Goal: Information Seeking & Learning: Learn about a topic

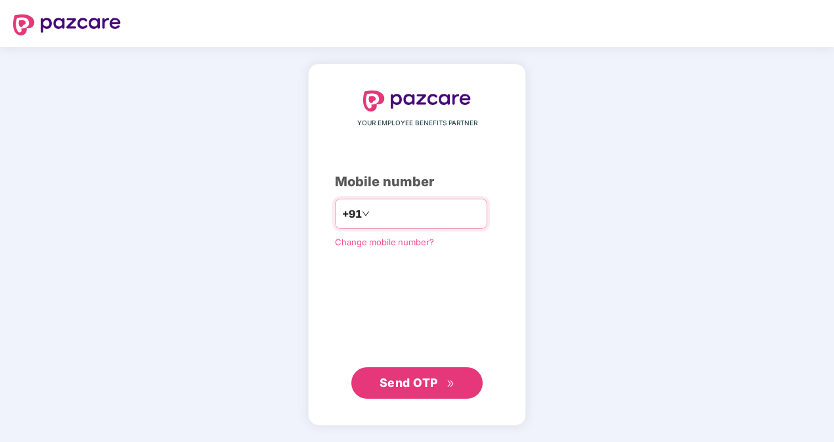
type input "**********"
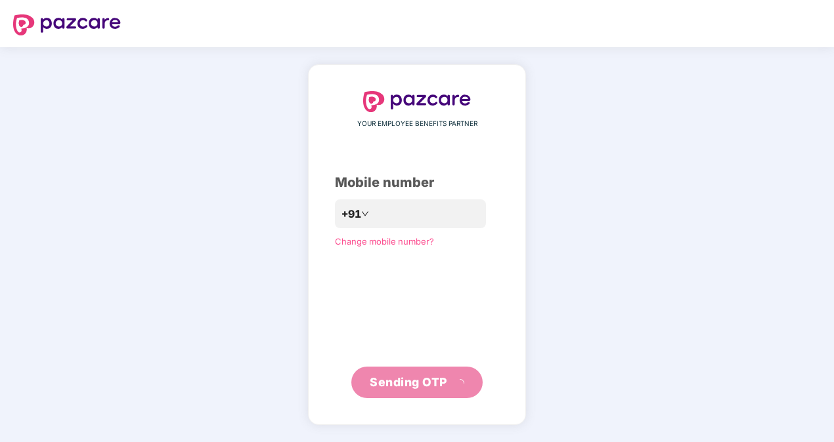
click at [362, 276] on div "**********" at bounding box center [417, 244] width 164 height 307
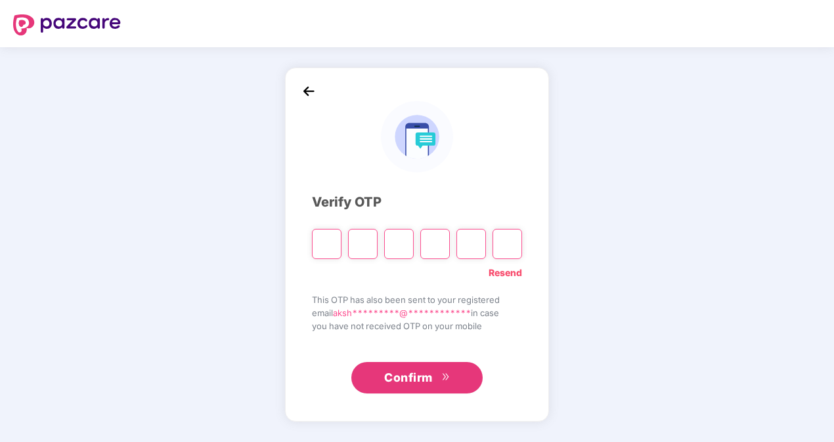
type input "*"
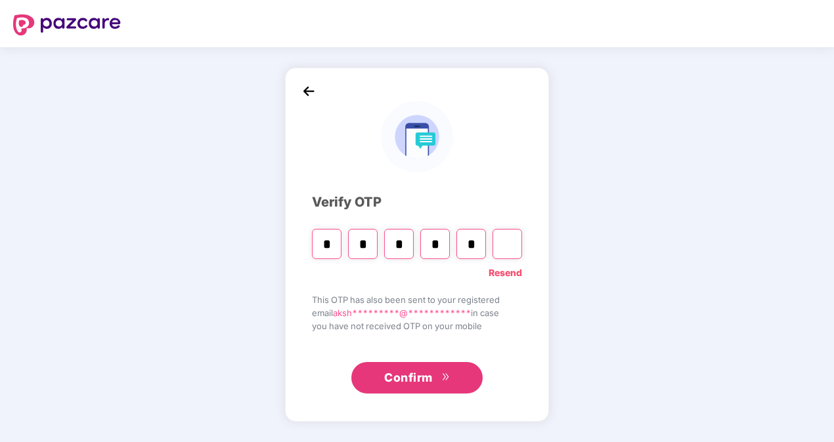
type input "*"
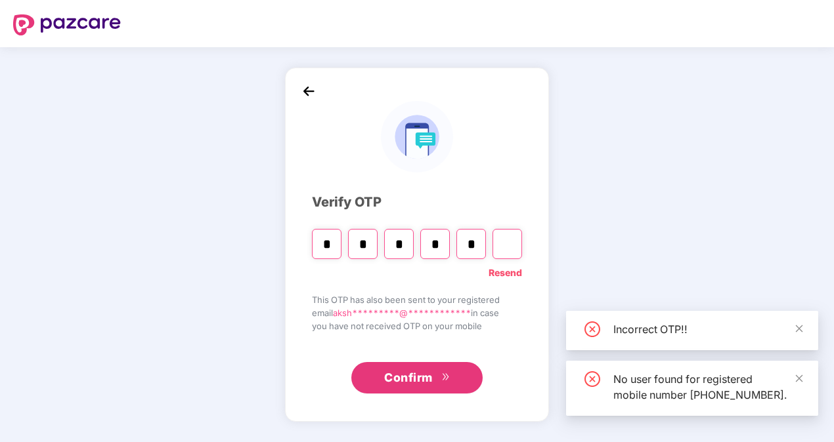
type input "*"
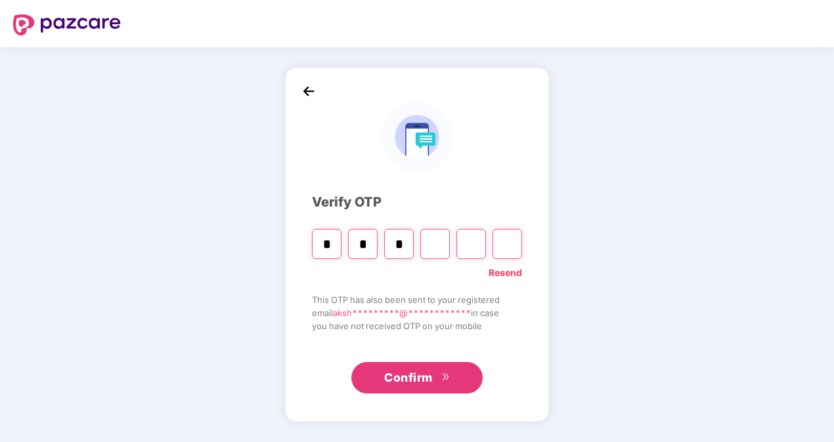
type input "*"
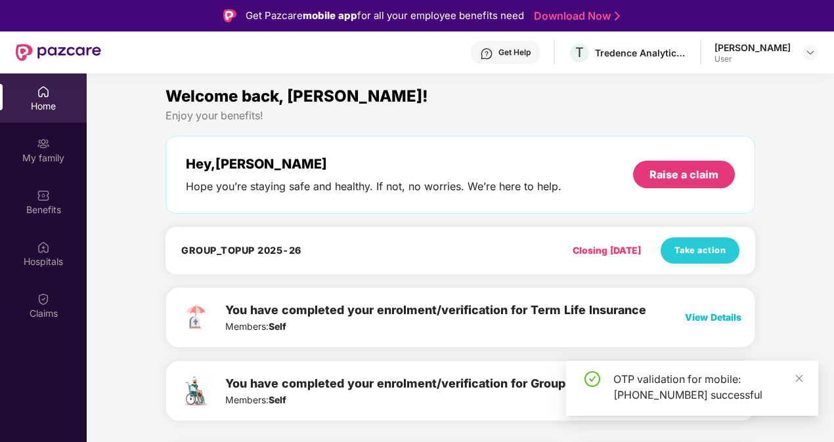
click at [803, 384] on div "OTP validation for mobile: [PHONE_NUMBER] successful" at bounding box center [692, 388] width 252 height 55
click at [798, 381] on icon "close" at bounding box center [798, 378] width 9 height 9
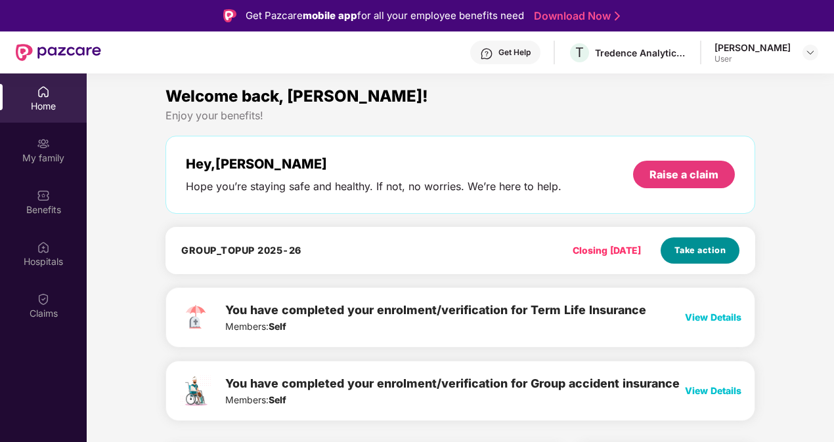
click at [692, 251] on span "Take action" at bounding box center [700, 250] width 52 height 13
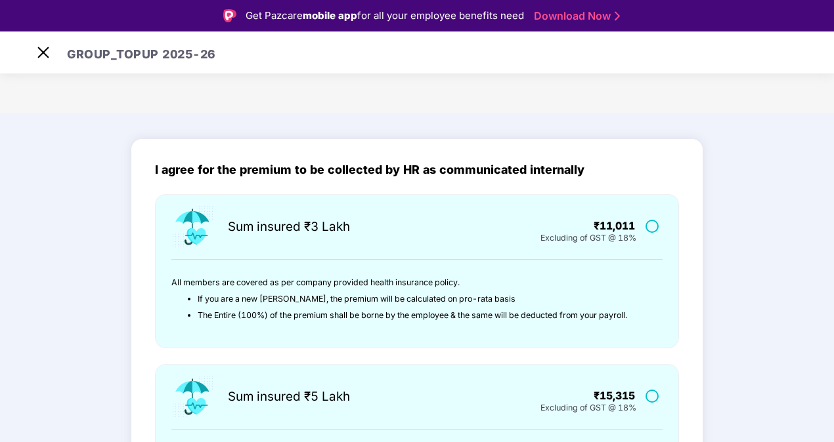
click at [650, 225] on label at bounding box center [653, 226] width 16 height 11
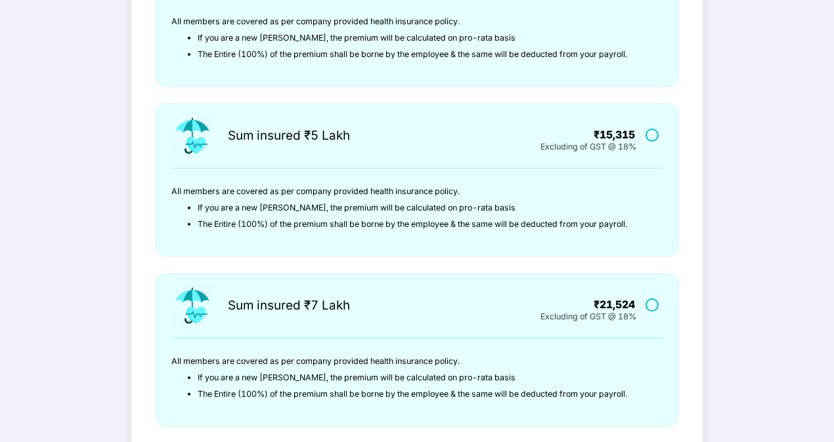
scroll to position [433, 0]
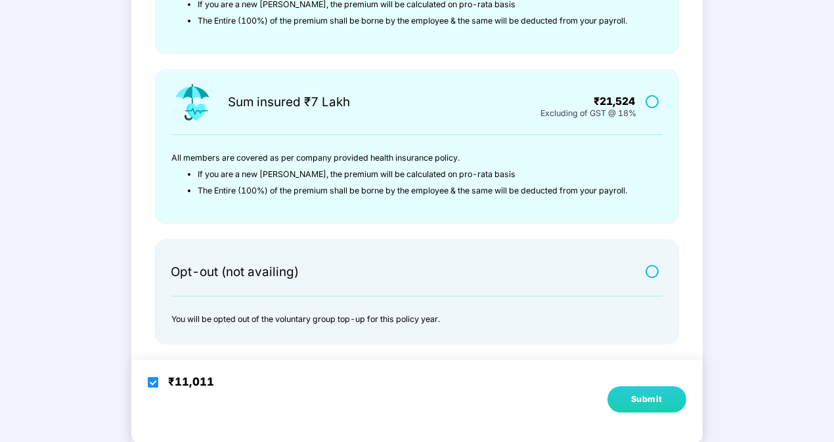
click at [647, 399] on div "Submit" at bounding box center [647, 399] width 32 height 13
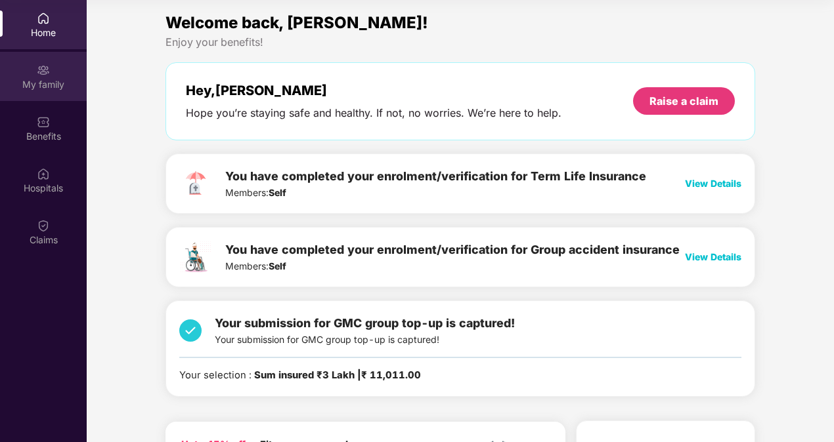
click at [51, 93] on div "My family" at bounding box center [43, 76] width 87 height 49
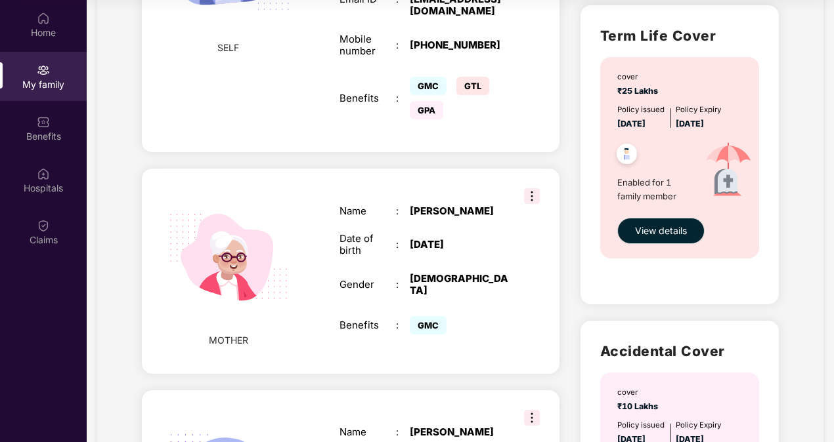
scroll to position [398, 0]
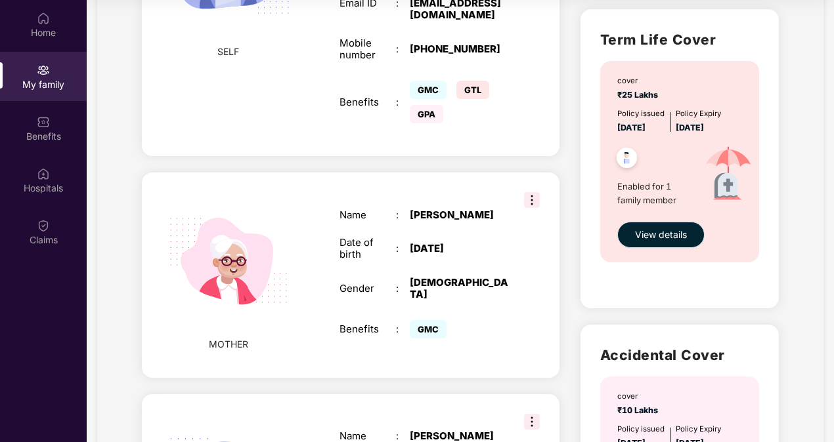
click at [646, 233] on span "View details" at bounding box center [661, 235] width 52 height 14
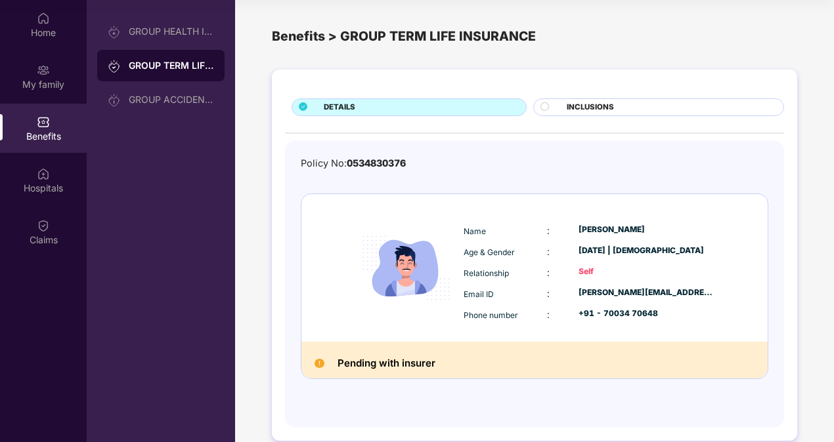
click at [551, 110] on div at bounding box center [550, 108] width 20 height 12
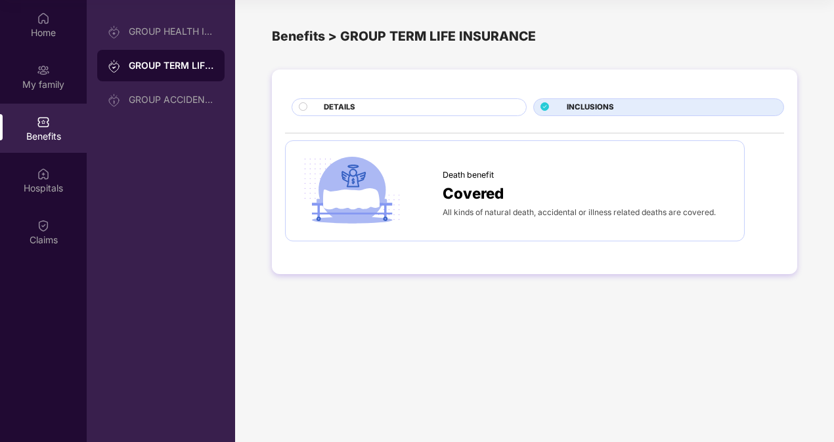
click at [379, 108] on div "DETAILS" at bounding box center [418, 109] width 202 height 14
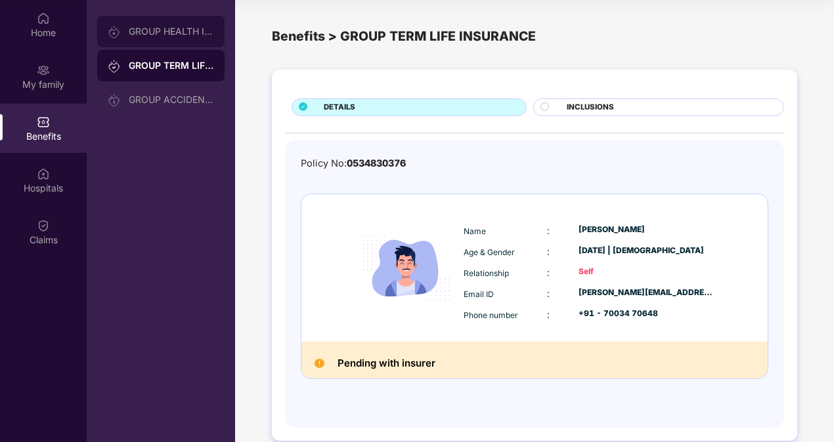
click at [173, 22] on div "GROUP HEALTH INSURANCE" at bounding box center [160, 32] width 127 height 32
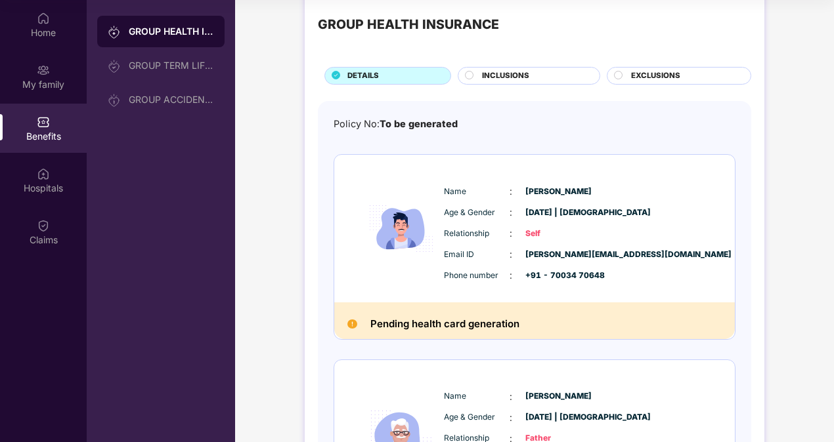
scroll to position [21, 0]
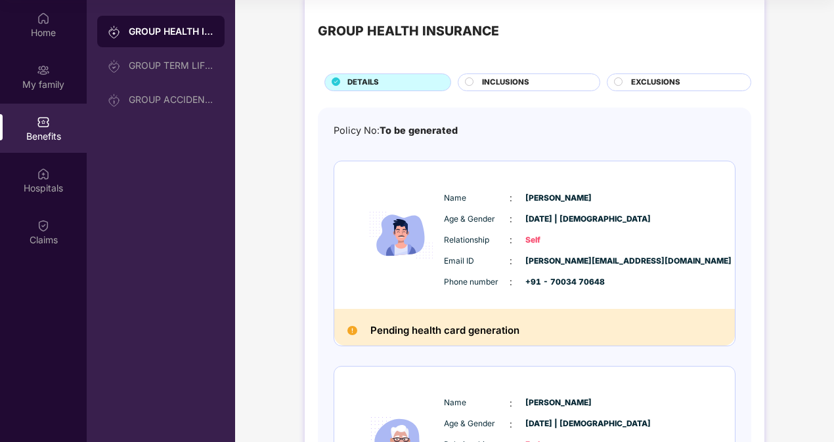
click at [506, 77] on span "INCLUSIONS" at bounding box center [505, 83] width 47 height 12
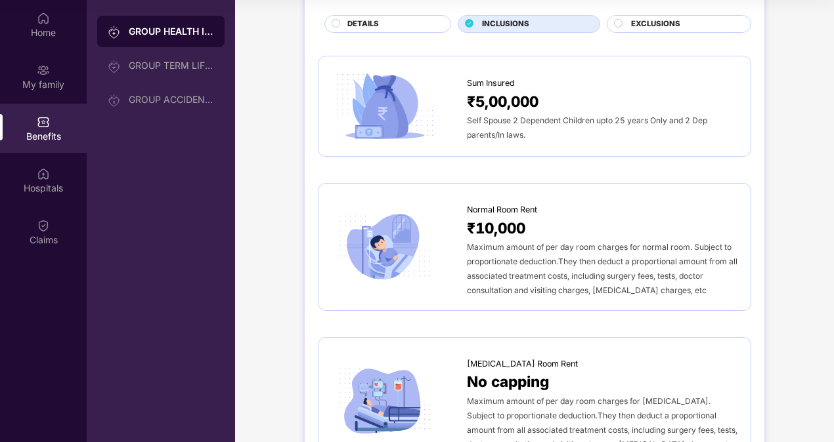
scroll to position [0, 0]
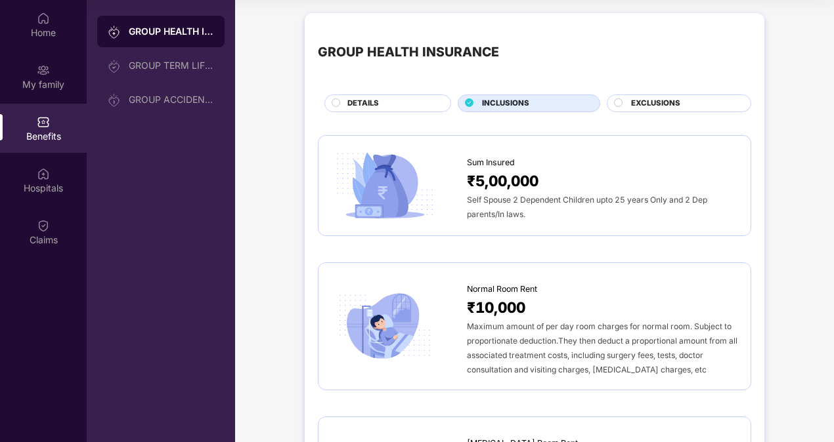
click at [634, 102] on span "EXCLUSIONS" at bounding box center [655, 104] width 49 height 12
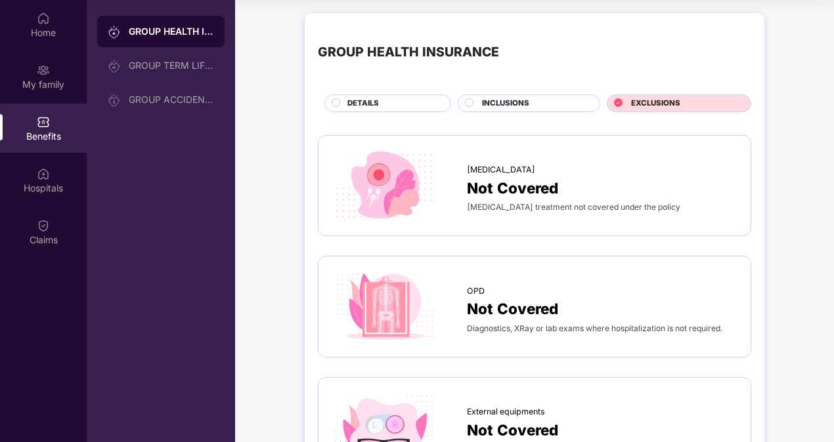
click at [352, 102] on span "DETAILS" at bounding box center [363, 104] width 32 height 12
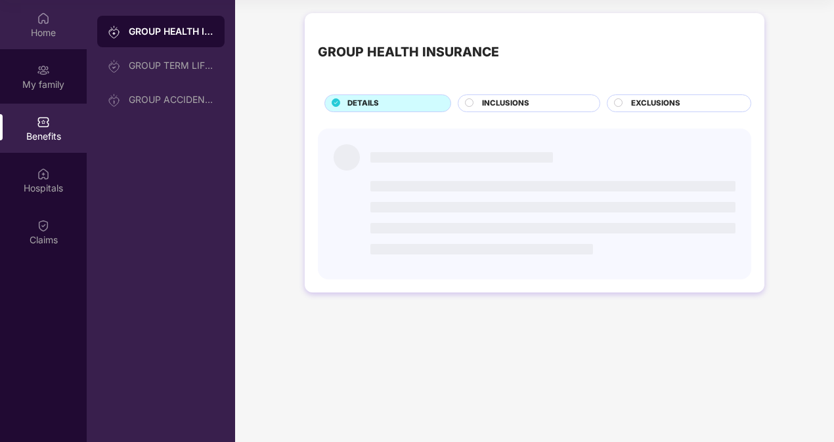
click at [64, 38] on div "Home" at bounding box center [43, 32] width 87 height 13
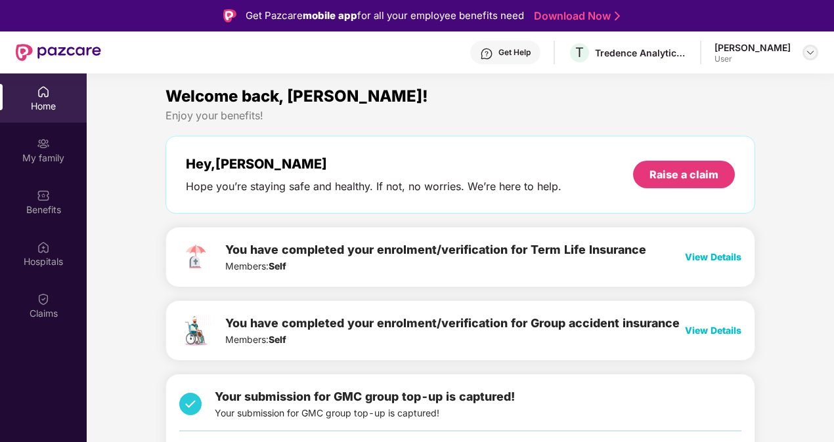
click at [803, 49] on div at bounding box center [810, 53] width 16 height 16
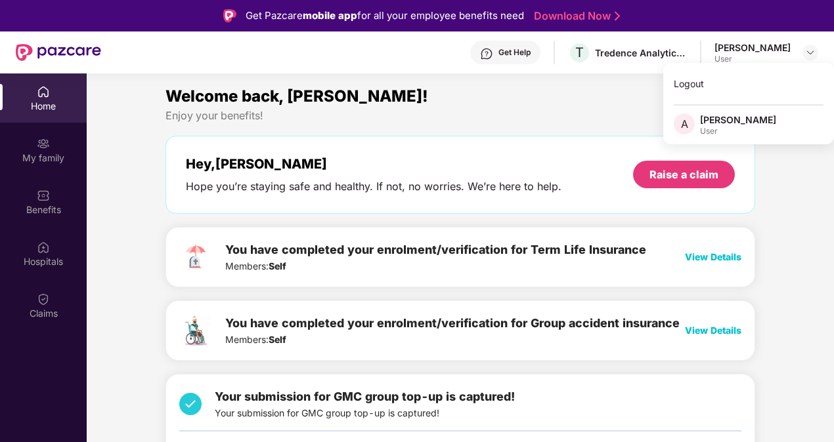
click at [508, 130] on div "Welcome back, [PERSON_NAME]! Enjoy your benefits! Hey, [PERSON_NAME] Hope you’r…" at bounding box center [460, 284] width 600 height 400
